Goal: Understand process/instructions: Learn about a topic

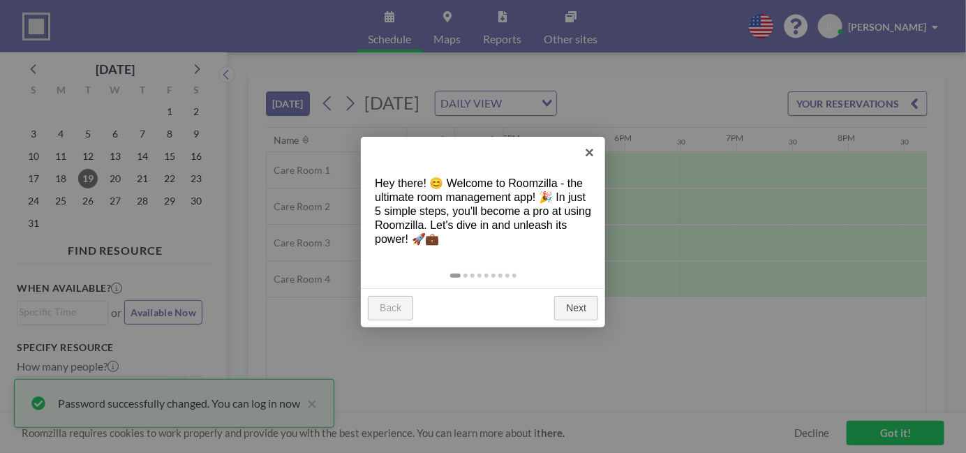
scroll to position [0, 1898]
click at [587, 310] on link "Next" at bounding box center [576, 308] width 44 height 25
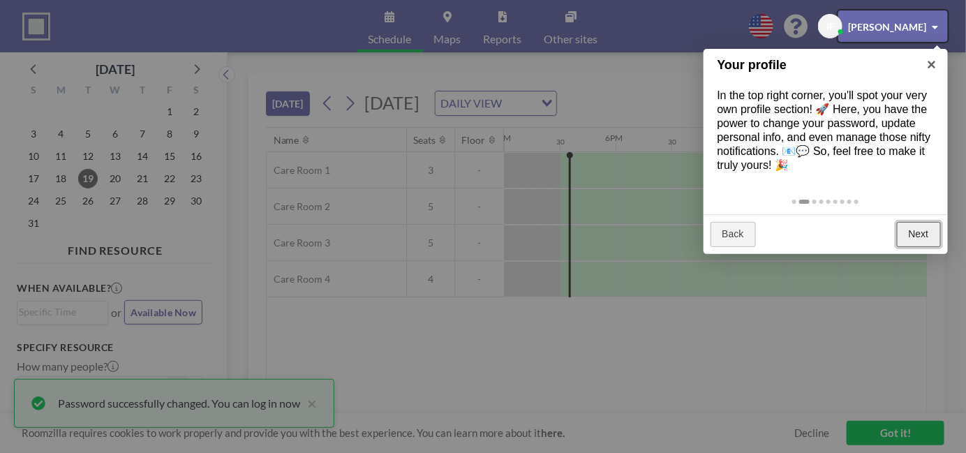
click at [918, 233] on link "Next" at bounding box center [919, 234] width 44 height 25
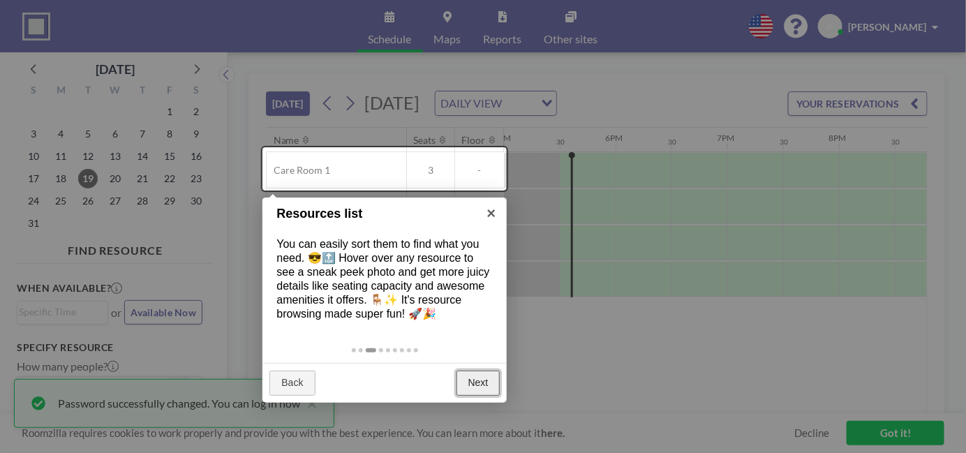
click at [488, 384] on link "Next" at bounding box center [478, 383] width 44 height 25
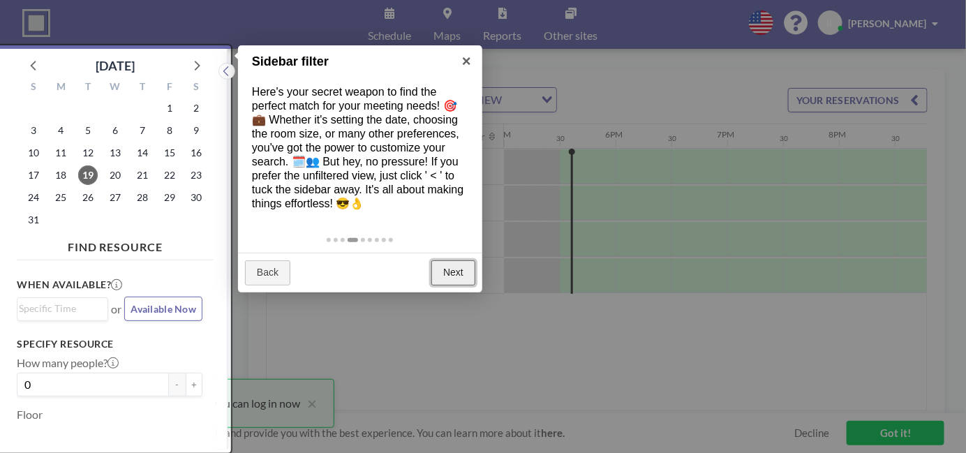
click at [457, 270] on link "Next" at bounding box center [453, 272] width 44 height 25
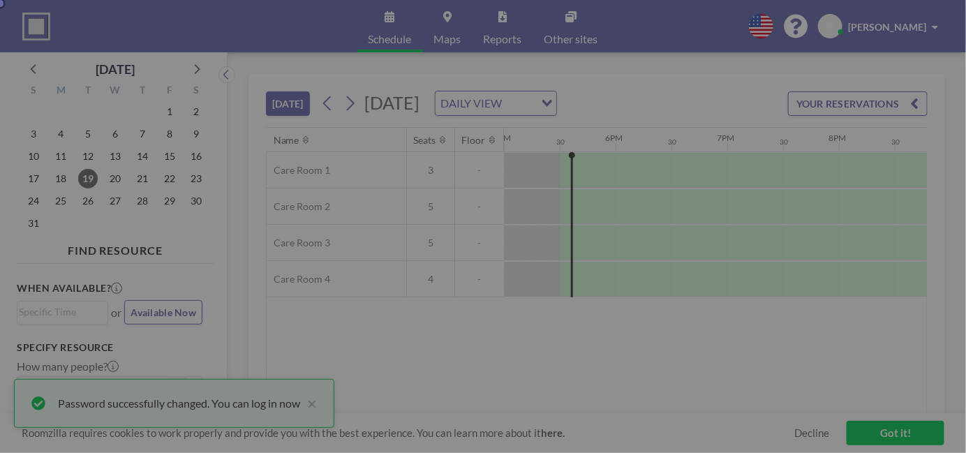
scroll to position [0, 0]
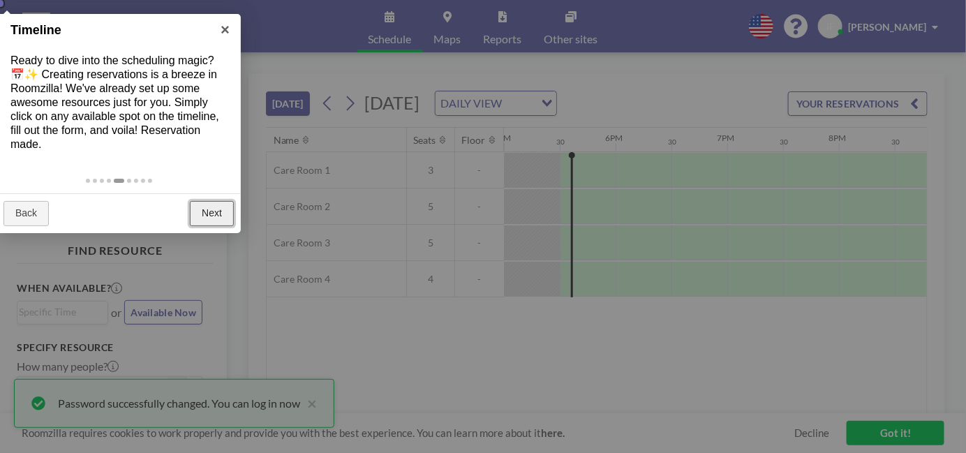
click at [206, 205] on link "Next" at bounding box center [212, 213] width 44 height 25
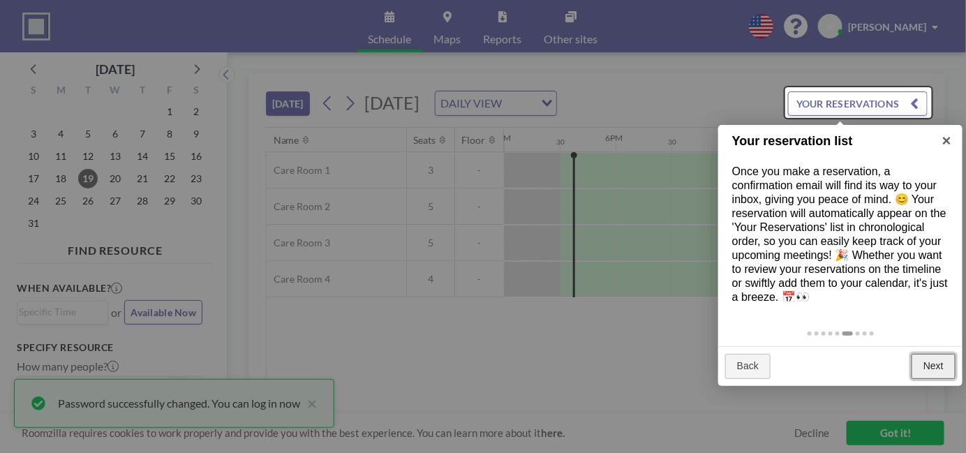
click at [929, 364] on link "Next" at bounding box center [933, 366] width 44 height 25
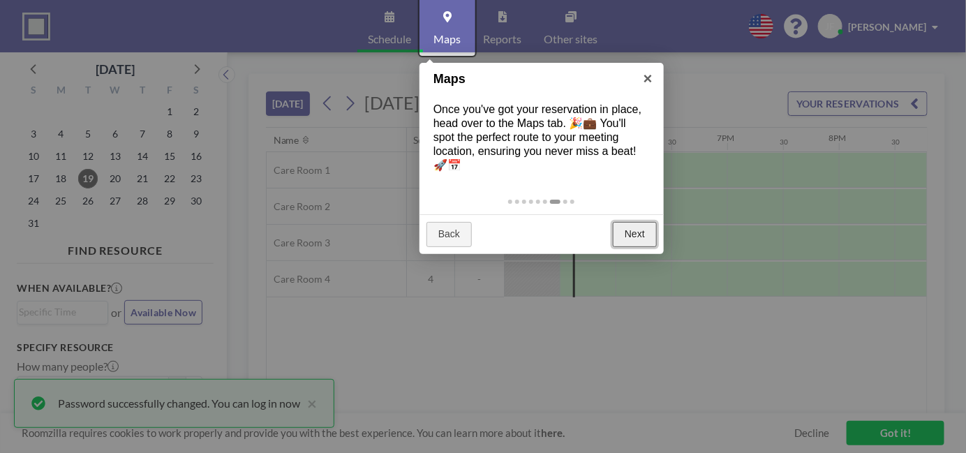
click at [621, 226] on link "Next" at bounding box center [635, 234] width 44 height 25
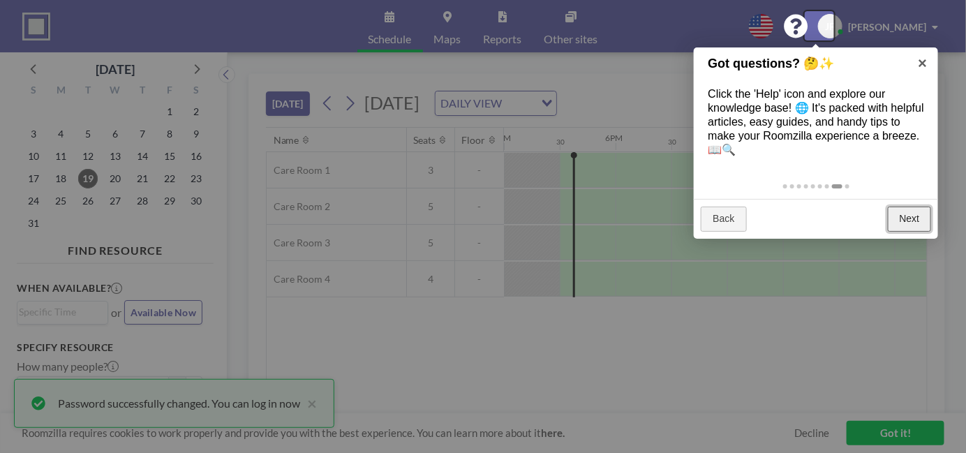
click at [911, 218] on link "Next" at bounding box center [910, 219] width 44 height 25
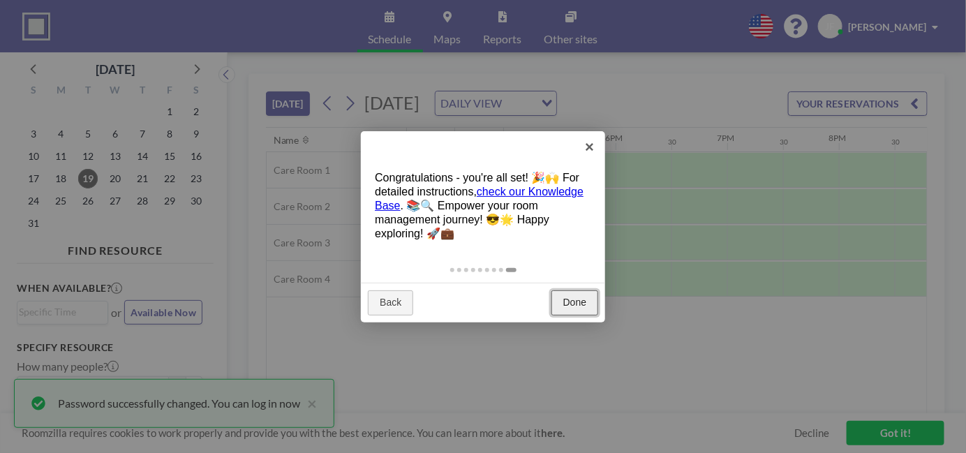
click at [573, 302] on link "Done" at bounding box center [574, 302] width 47 height 25
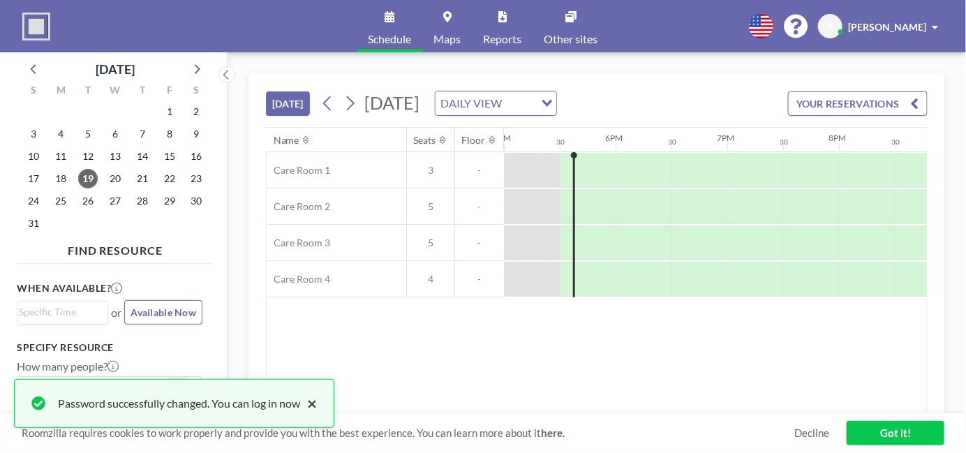
click at [316, 405] on button "×" at bounding box center [308, 403] width 17 height 17
